Goal: Information Seeking & Learning: Understand process/instructions

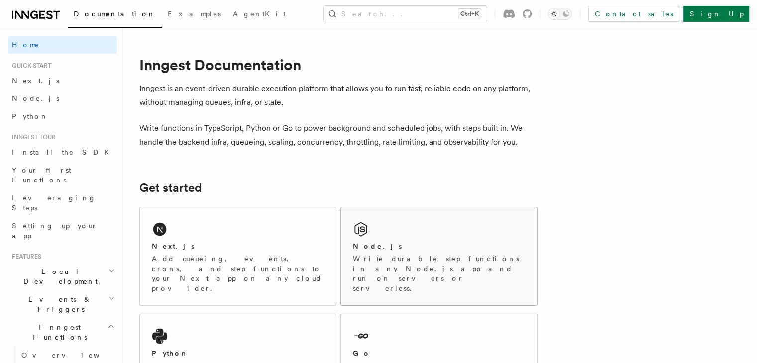
click at [447, 276] on div "Node.js Write durable step functions in any Node.js app and run on servers or s…" at bounding box center [439, 257] width 196 height 98
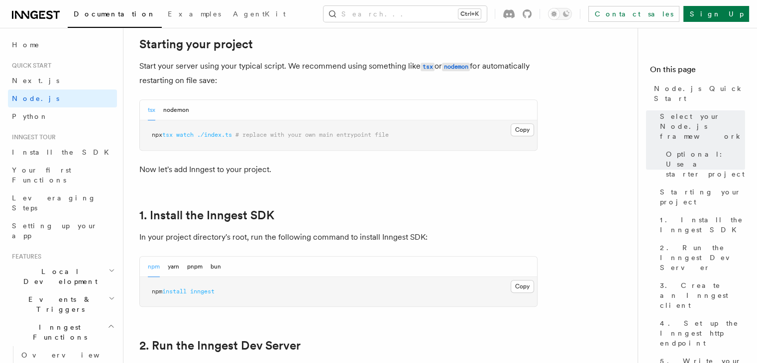
scroll to position [510, 0]
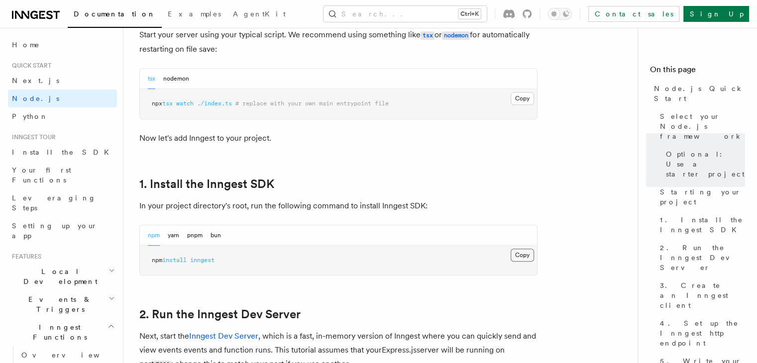
click at [526, 255] on button "Copy Copied" at bounding box center [522, 255] width 23 height 13
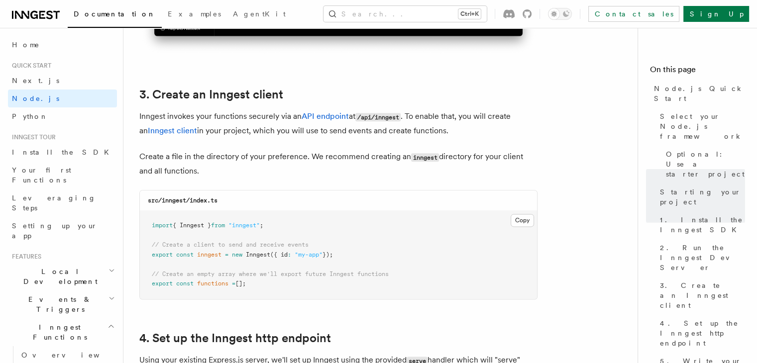
scroll to position [1228, 0]
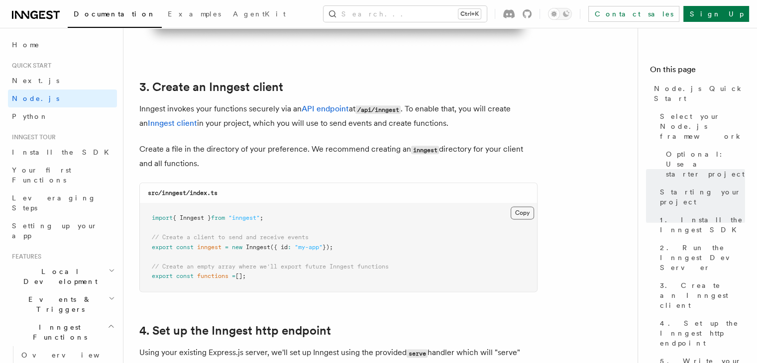
click at [524, 212] on button "Copy Copied" at bounding box center [522, 213] width 23 height 13
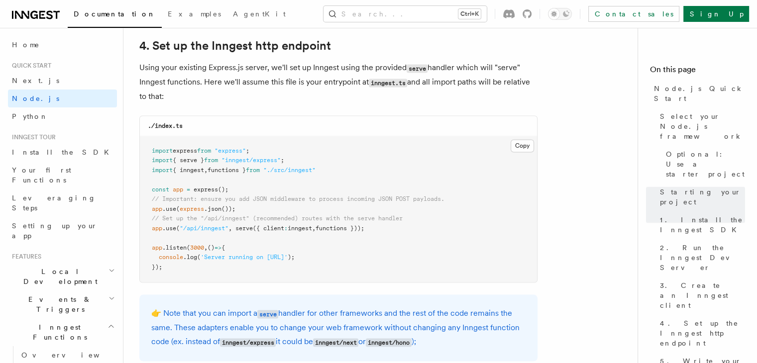
scroll to position [1529, 0]
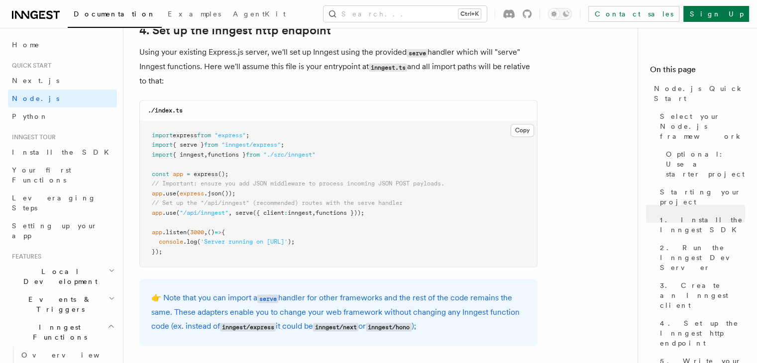
drag, startPoint x: 376, startPoint y: 212, endPoint x: 149, endPoint y: 214, distance: 226.9
click at [149, 214] on pre "import express from "express" ; import { serve } from "inngest/express" ; impor…" at bounding box center [338, 194] width 397 height 146
copy span "app .use ( "/api/inngest" , serve ({ client : inngest , functions }));"
click at [293, 170] on pre "import express from "express" ; import { serve } from "inngest/express" ; impor…" at bounding box center [338, 194] width 397 height 146
